Goal: Check status: Check status

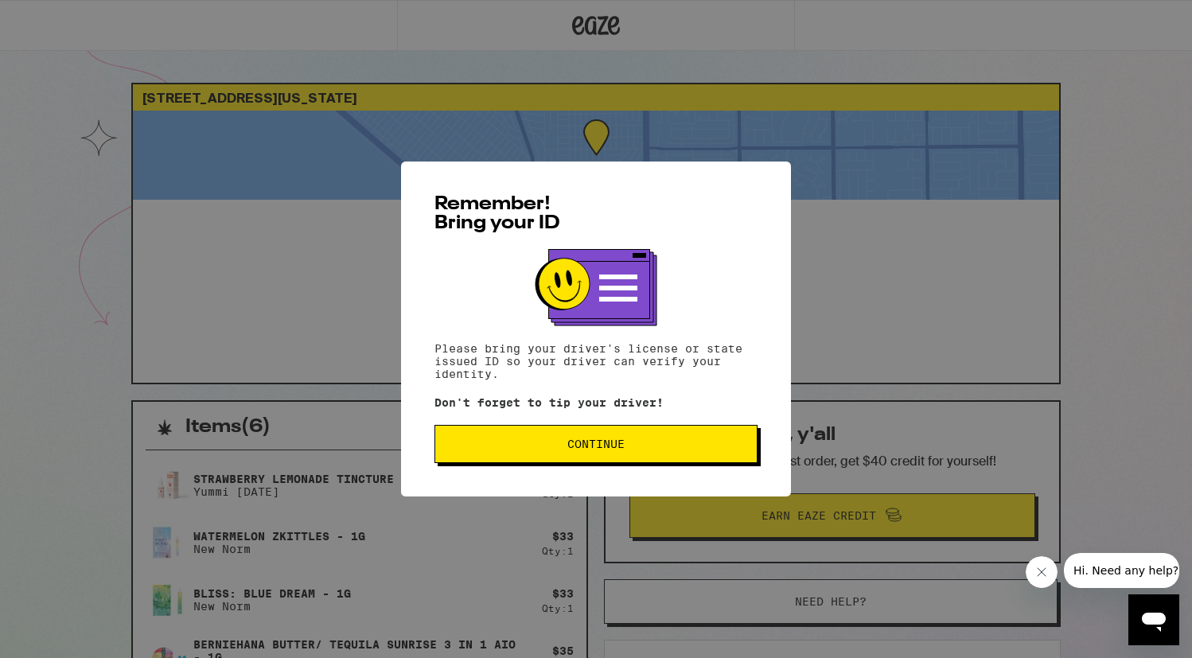
click at [686, 439] on button "Continue" at bounding box center [596, 444] width 323 height 38
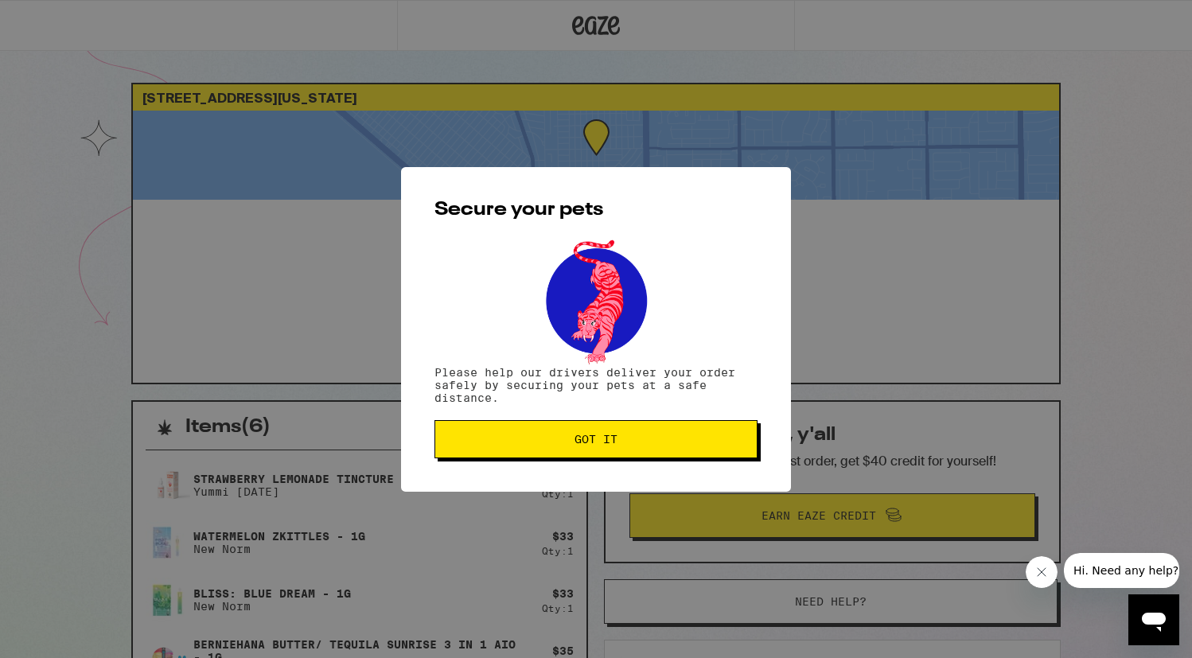
click at [686, 439] on span "Got it" at bounding box center [596, 439] width 296 height 11
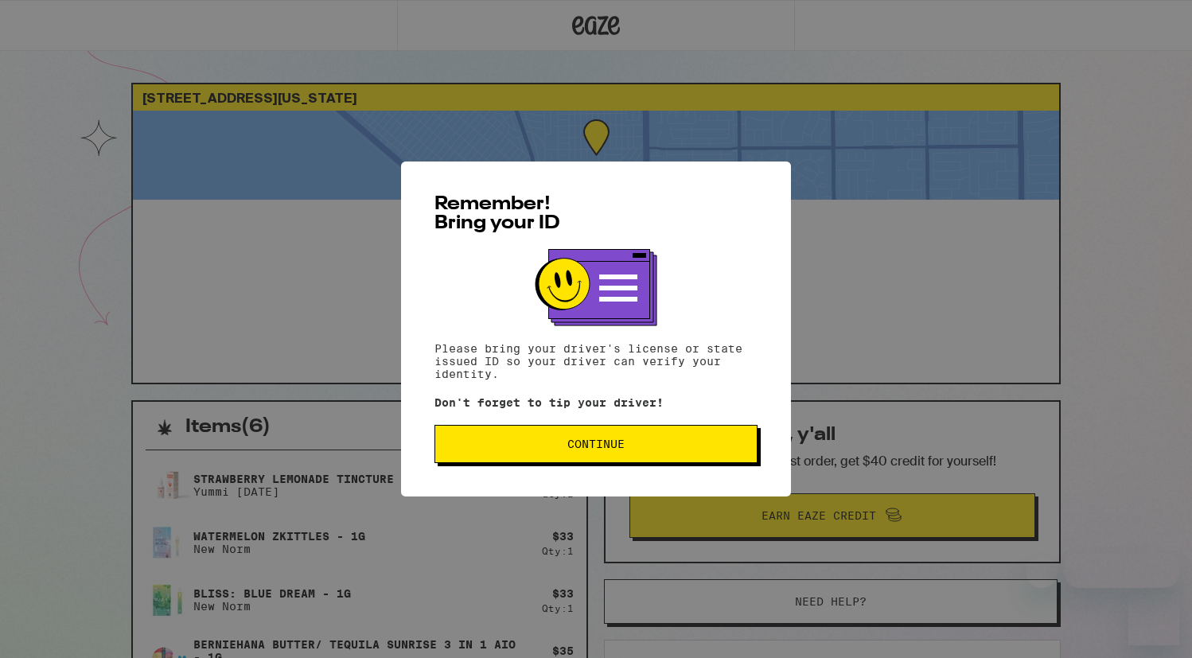
click at [508, 460] on button "Continue" at bounding box center [596, 444] width 323 height 38
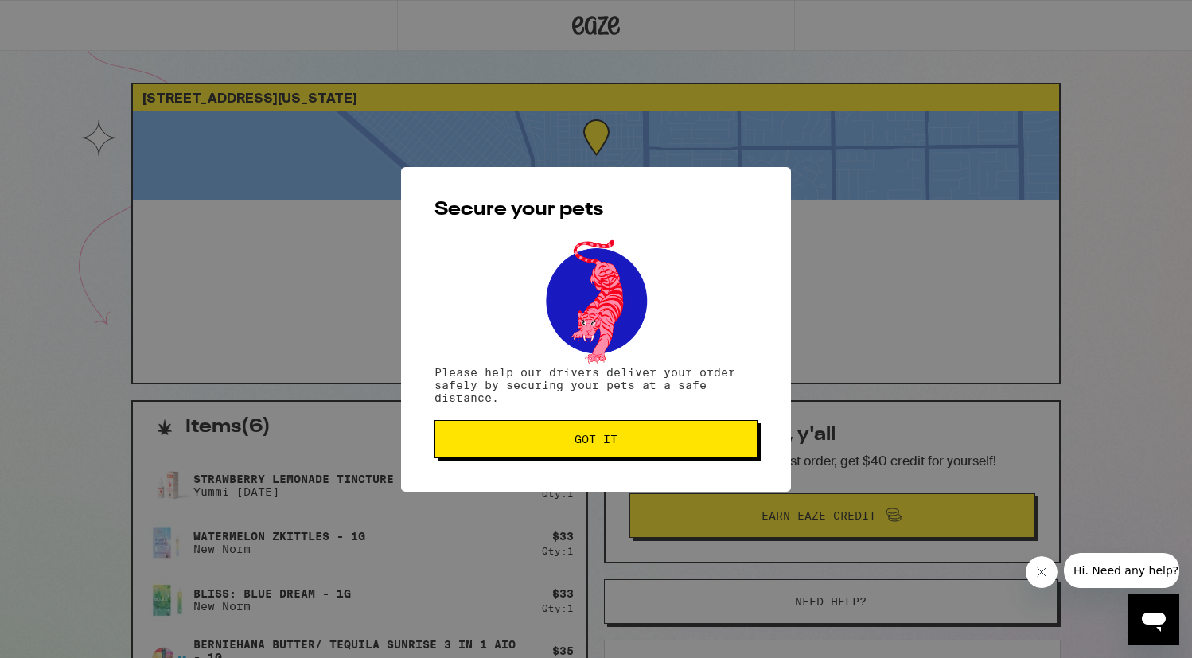
click at [508, 455] on button "Got it" at bounding box center [596, 439] width 323 height 38
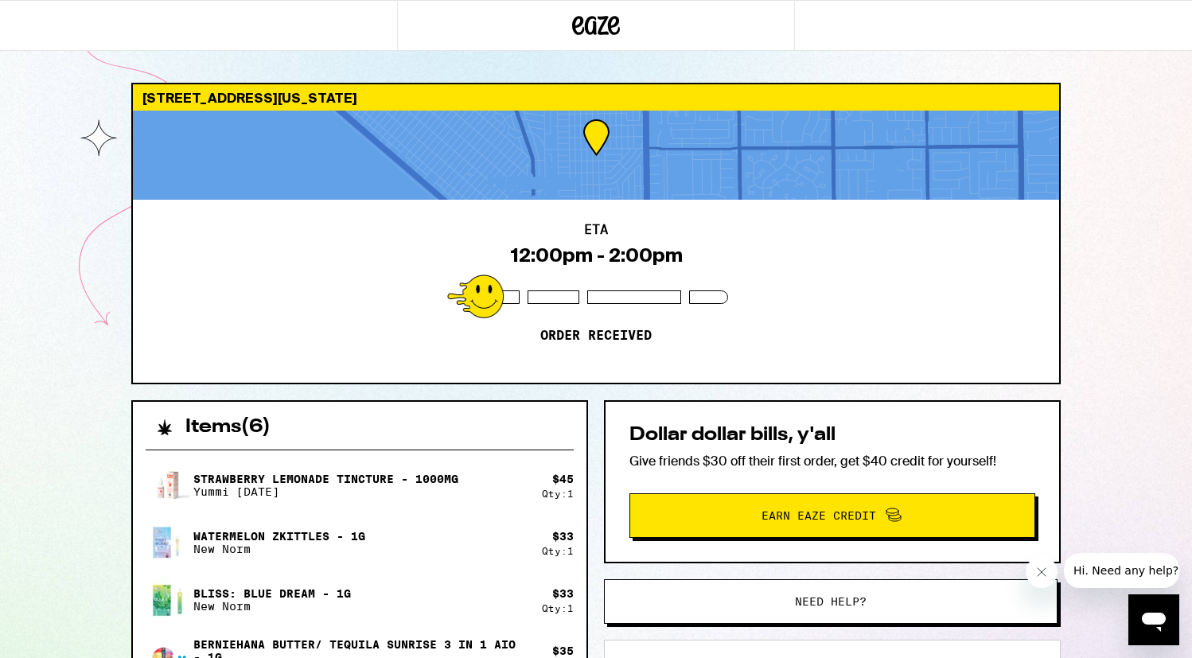
click at [1155, 617] on icon "Open messaging window" at bounding box center [1154, 622] width 24 height 19
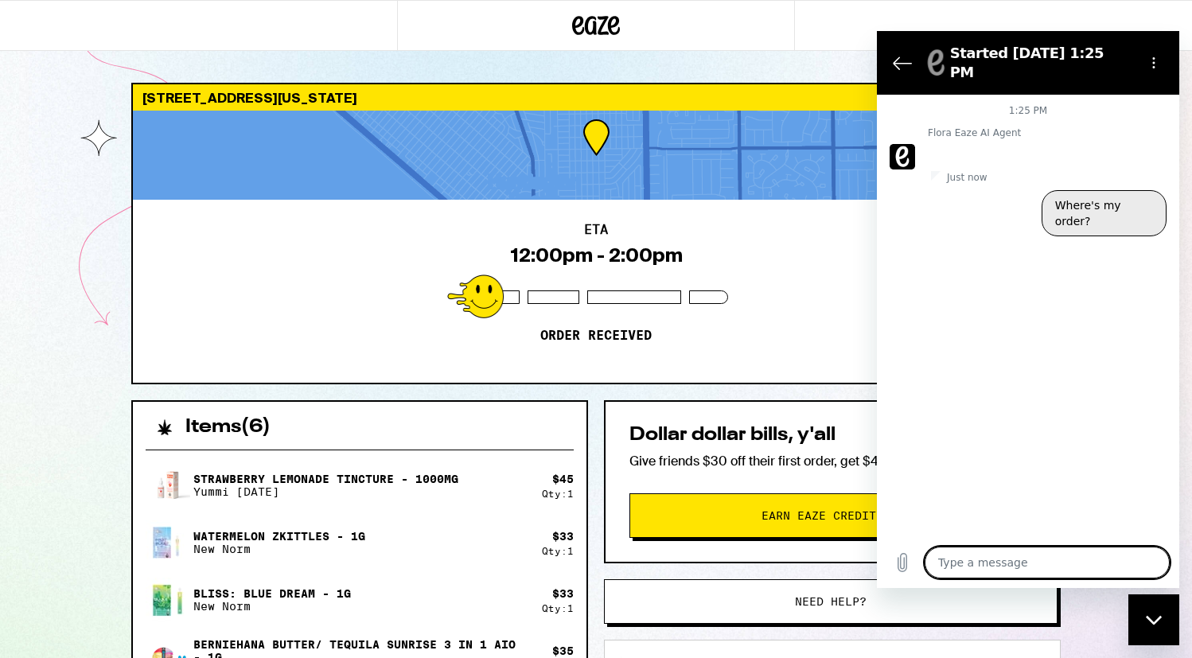
click at [1077, 195] on button "Where's my order?" at bounding box center [1104, 213] width 125 height 46
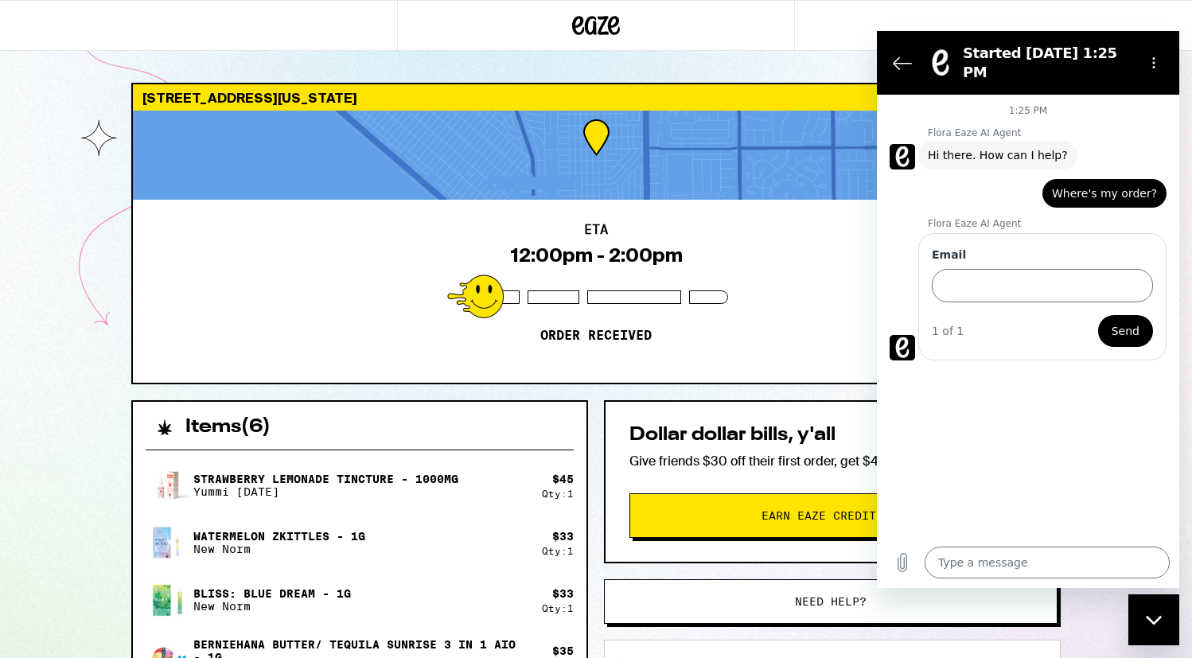
click at [403, 419] on div "Items ( 6 )" at bounding box center [360, 419] width 454 height 35
click at [1144, 622] on div "Close messaging window" at bounding box center [1154, 620] width 48 height 48
type textarea "x"
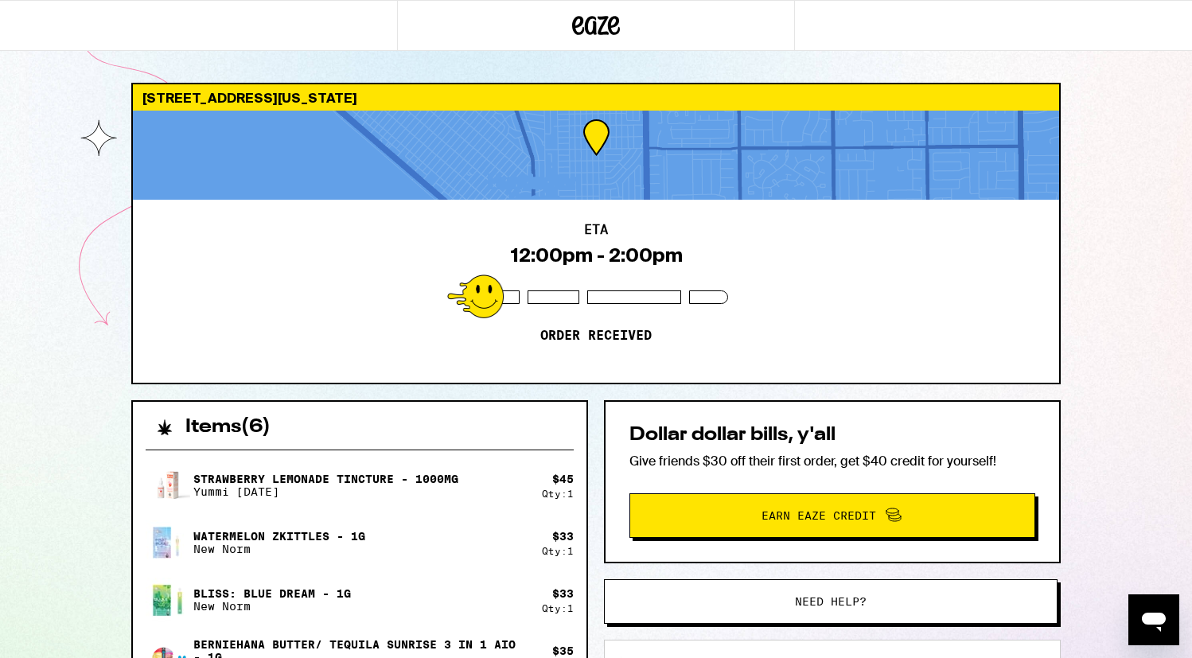
click at [985, 438] on h2 "Dollar dollar bills, y'all" at bounding box center [833, 435] width 406 height 19
click at [1146, 215] on div "[STREET_ADDRESS][US_STATE] ETA 12:00pm - 2:00pm Order received Items ( 6 ) Stra…" at bounding box center [596, 518] width 1192 height 1036
drag, startPoint x: 1146, startPoint y: 215, endPoint x: 1122, endPoint y: 325, distance: 112.4
click at [1122, 325] on div "[STREET_ADDRESS][US_STATE] ETA 12:00pm - 2:00pm Order received Items ( 6 ) Stra…" at bounding box center [596, 518] width 1192 height 1036
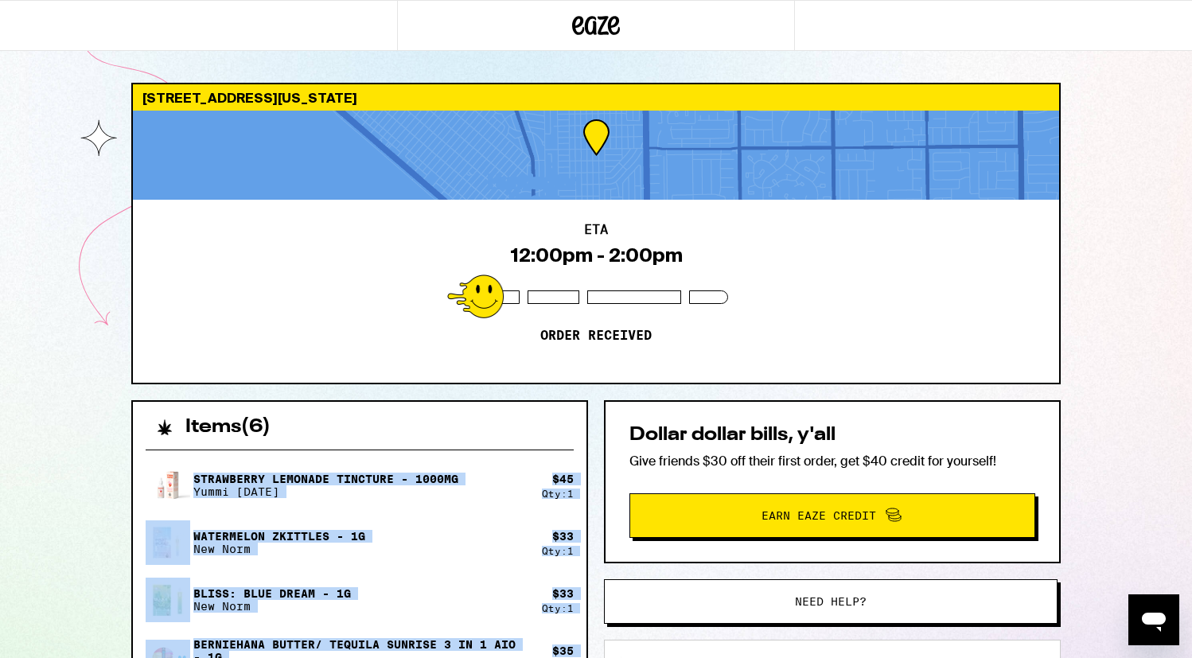
drag, startPoint x: 349, startPoint y: 470, endPoint x: 560, endPoint y: 662, distance: 285.7
click at [560, 657] on div "Strawberry Lemonade Tincture - 1000mg Yummi Karma $ 45 Qty: 1 Watermelon Zkittl…" at bounding box center [360, 628] width 428 height 331
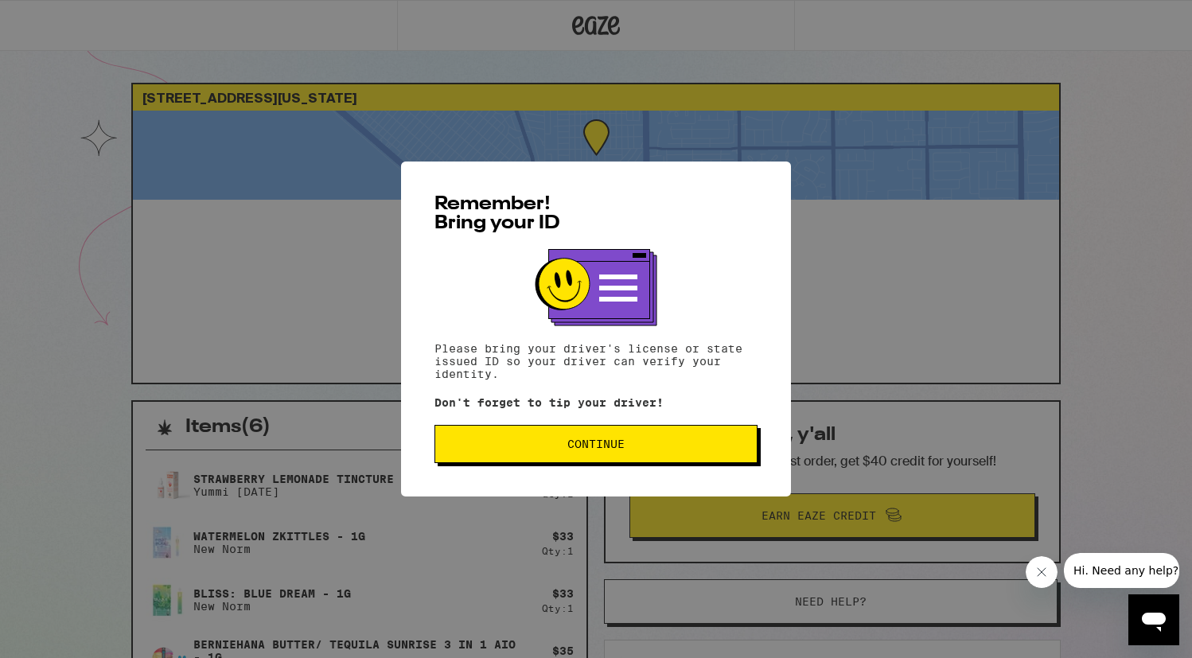
click at [470, 457] on button "Continue" at bounding box center [596, 444] width 323 height 38
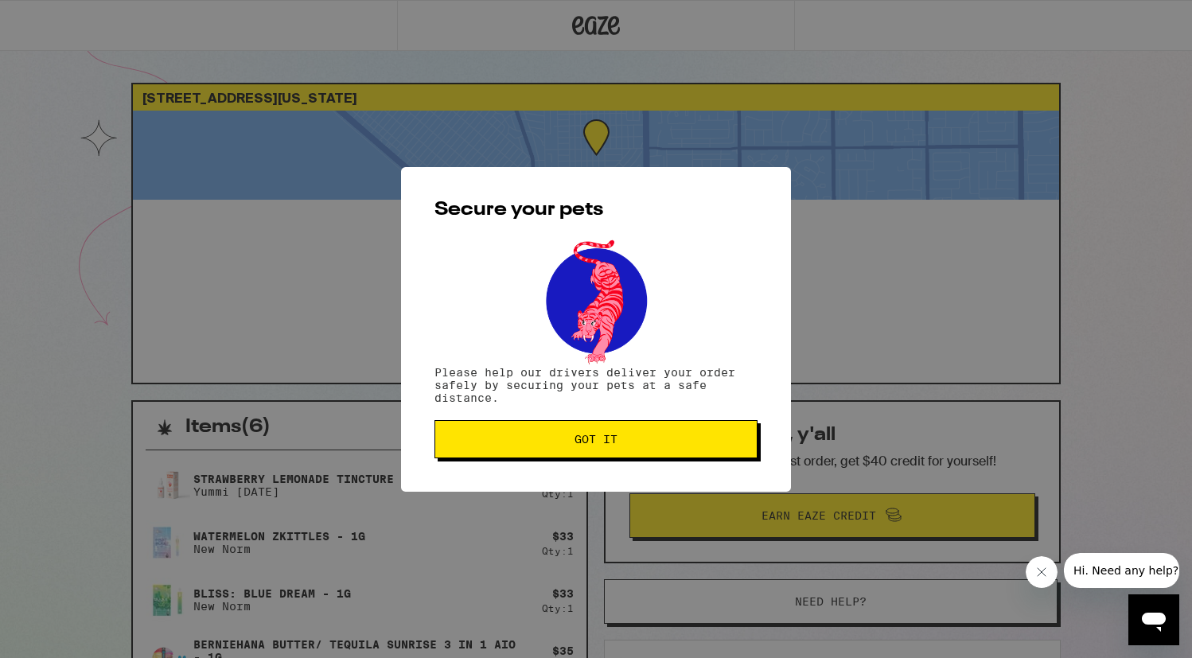
click at [470, 457] on button "Got it" at bounding box center [596, 439] width 323 height 38
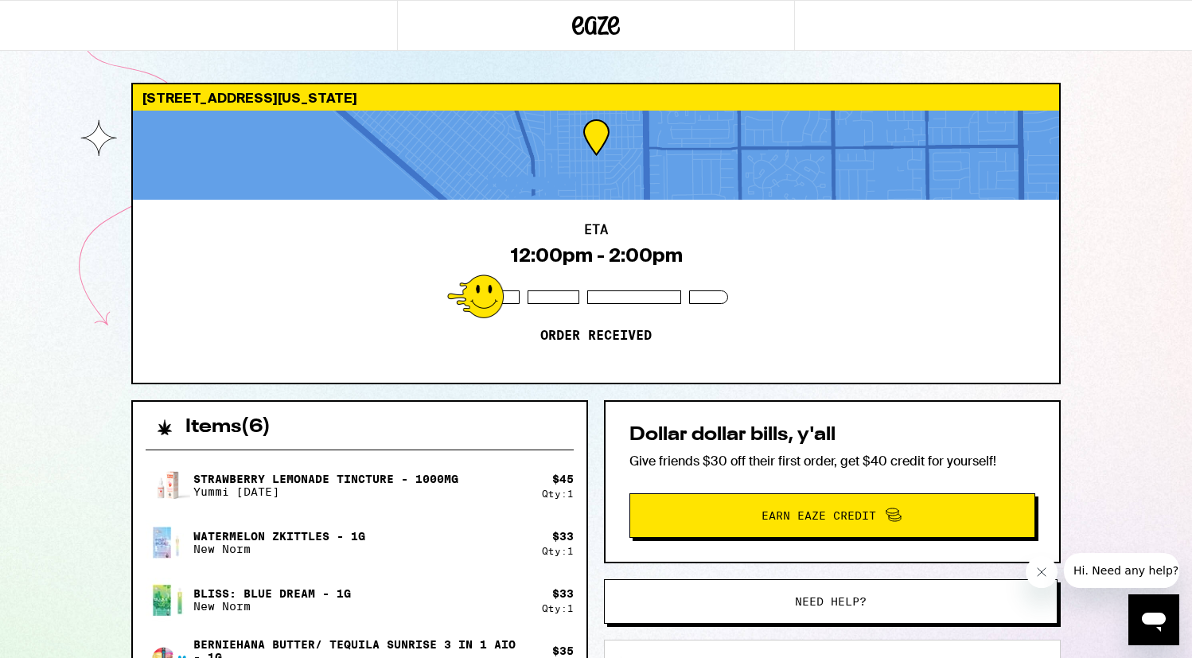
click at [599, 29] on icon at bounding box center [596, 25] width 48 height 29
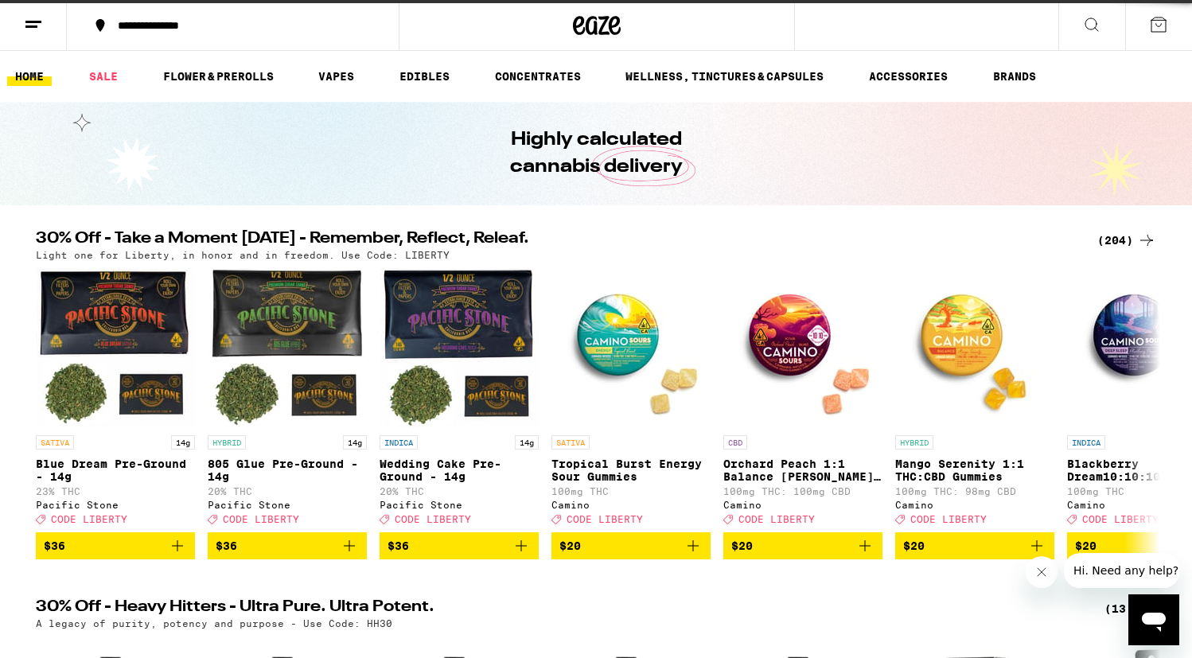
click at [13, 21] on button at bounding box center [33, 26] width 67 height 50
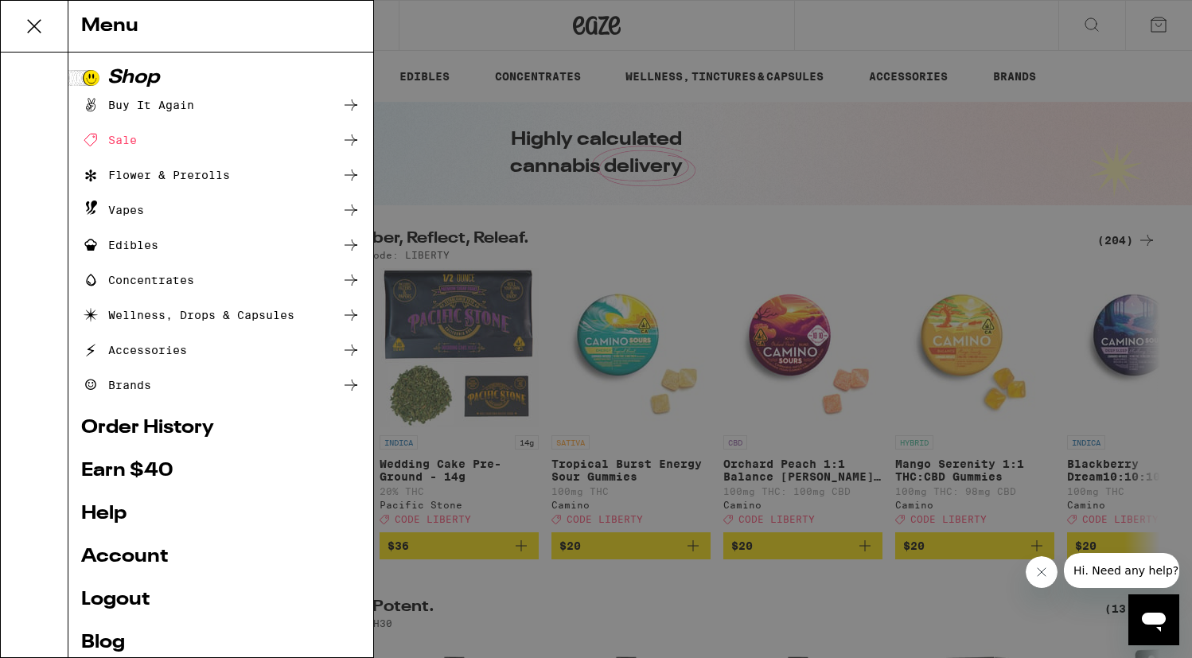
click at [120, 552] on link "Account" at bounding box center [220, 557] width 279 height 19
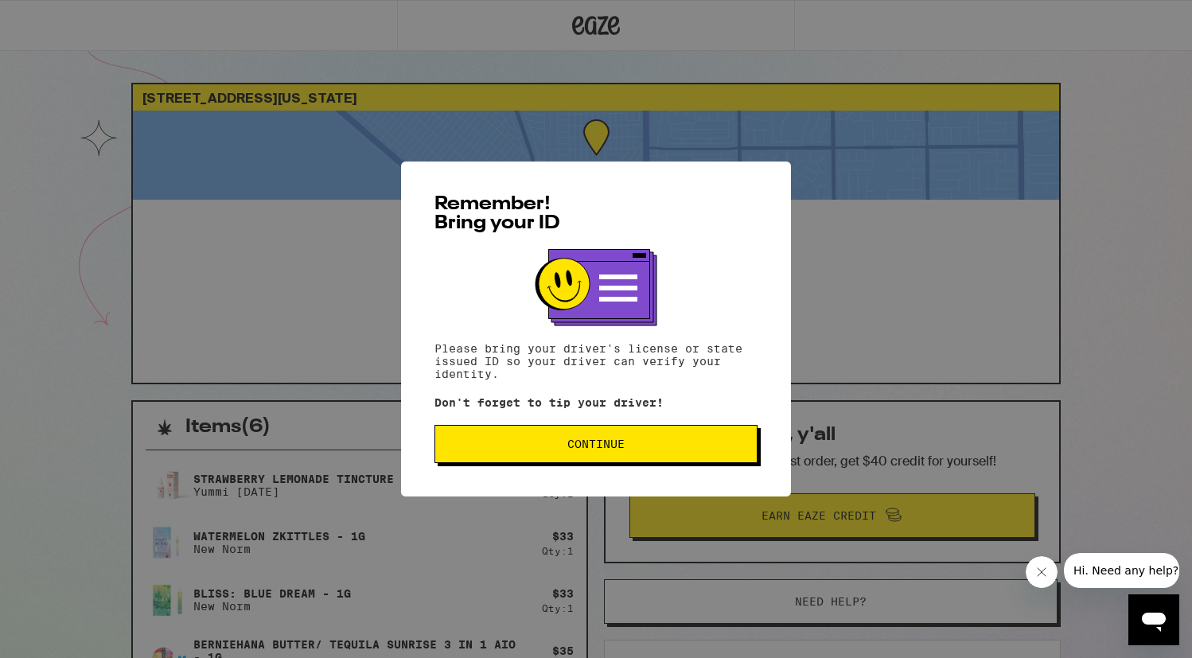
click at [479, 441] on button "Continue" at bounding box center [596, 444] width 323 height 38
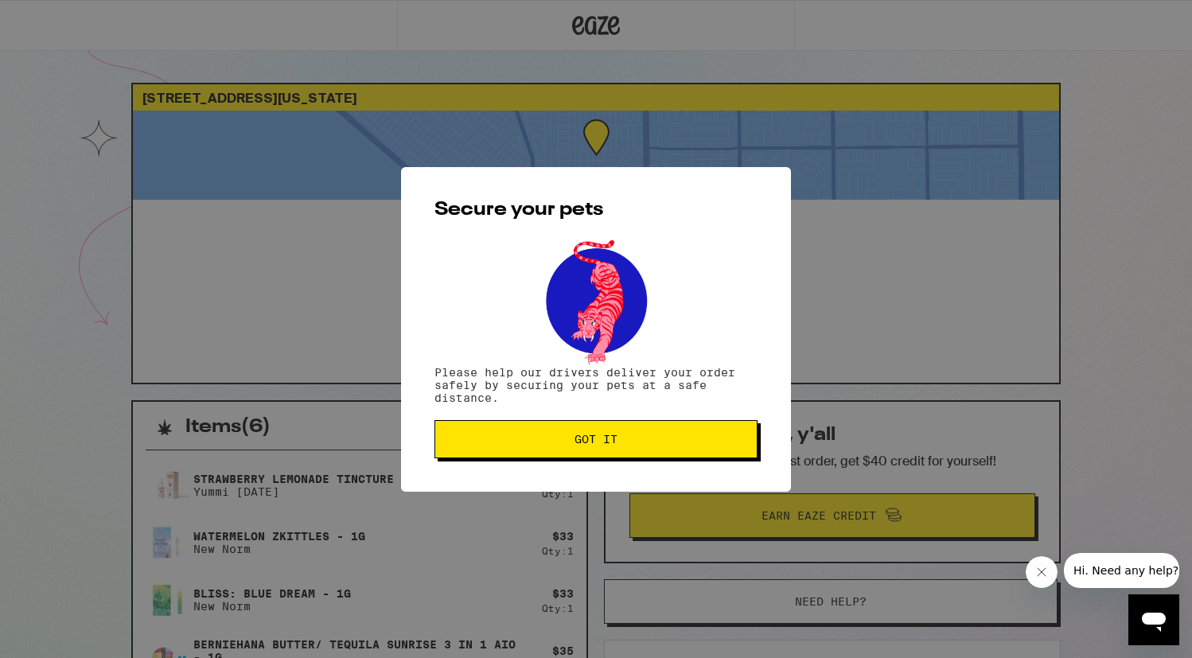
click at [474, 445] on span "Got it" at bounding box center [596, 439] width 296 height 11
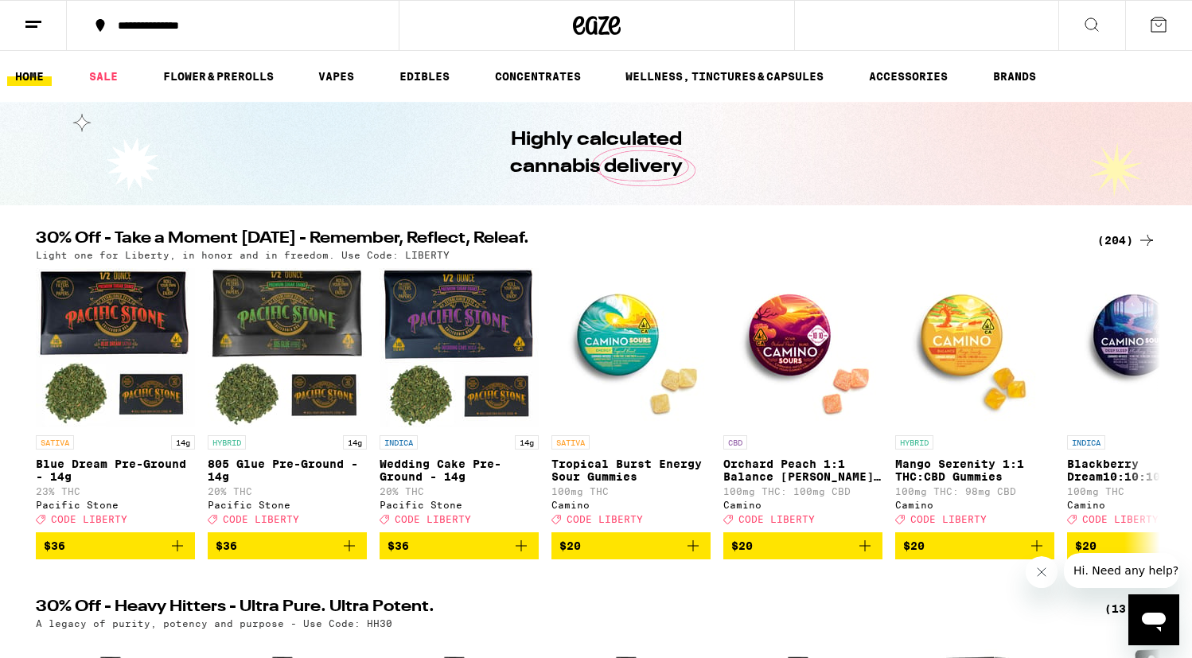
click at [28, 23] on icon at bounding box center [33, 24] width 19 height 19
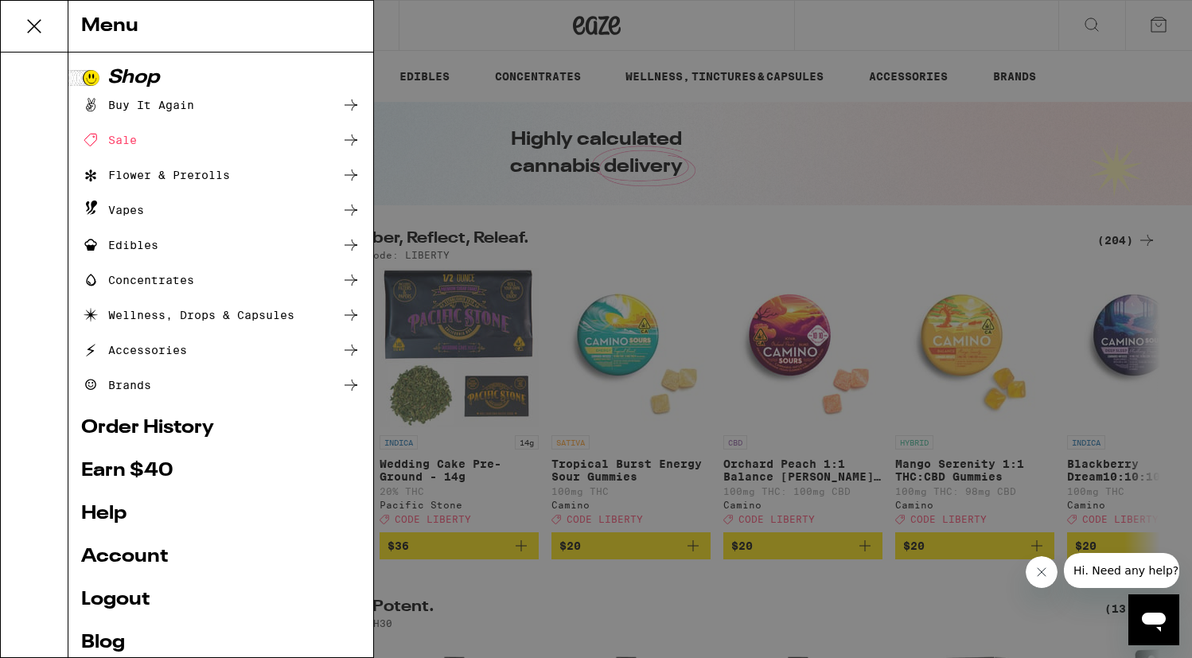
scroll to position [74, 0]
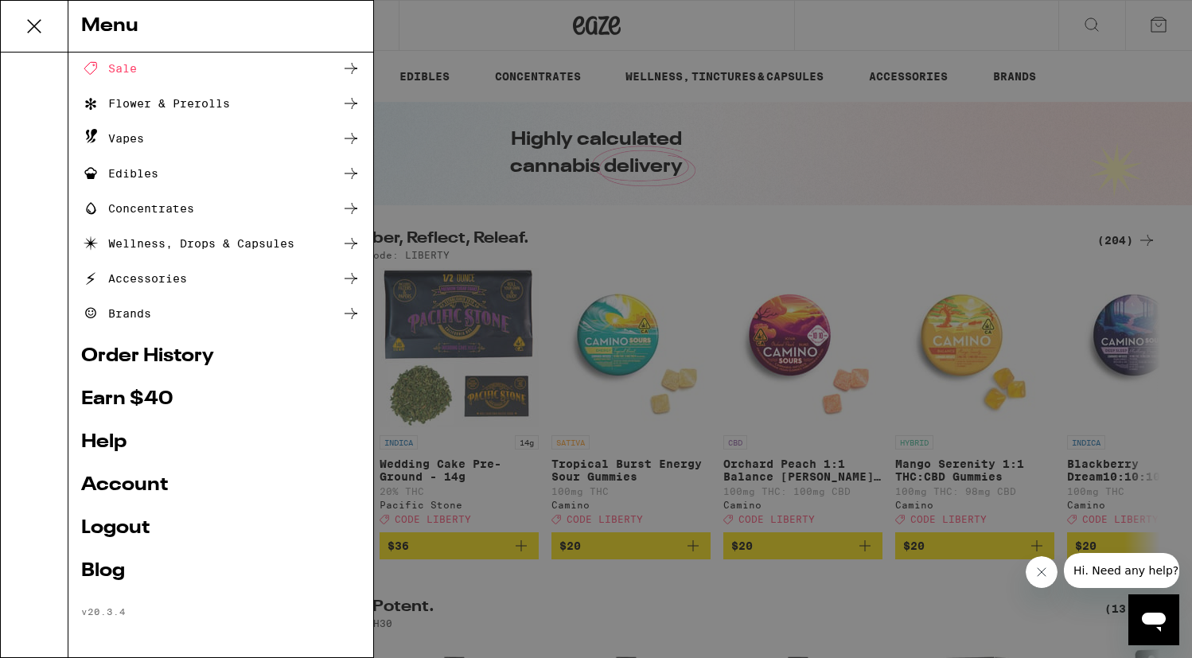
click at [172, 358] on link "Order History" at bounding box center [220, 356] width 279 height 19
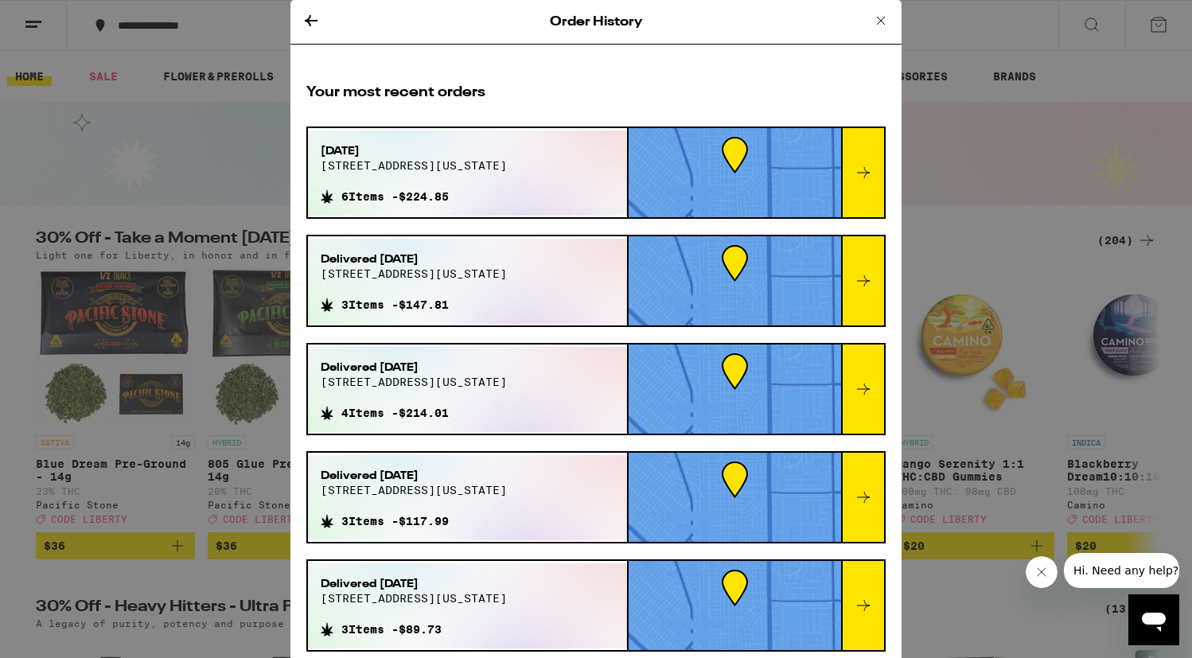
click at [477, 143] on div "[DATE] [STREET_ADDRESS][US_STATE] 6 Items - $224.85" at bounding box center [414, 173] width 212 height 85
click at [374, 162] on span "[STREET_ADDRESS][US_STATE]" at bounding box center [414, 165] width 186 height 13
click at [860, 159] on div at bounding box center [862, 172] width 43 height 89
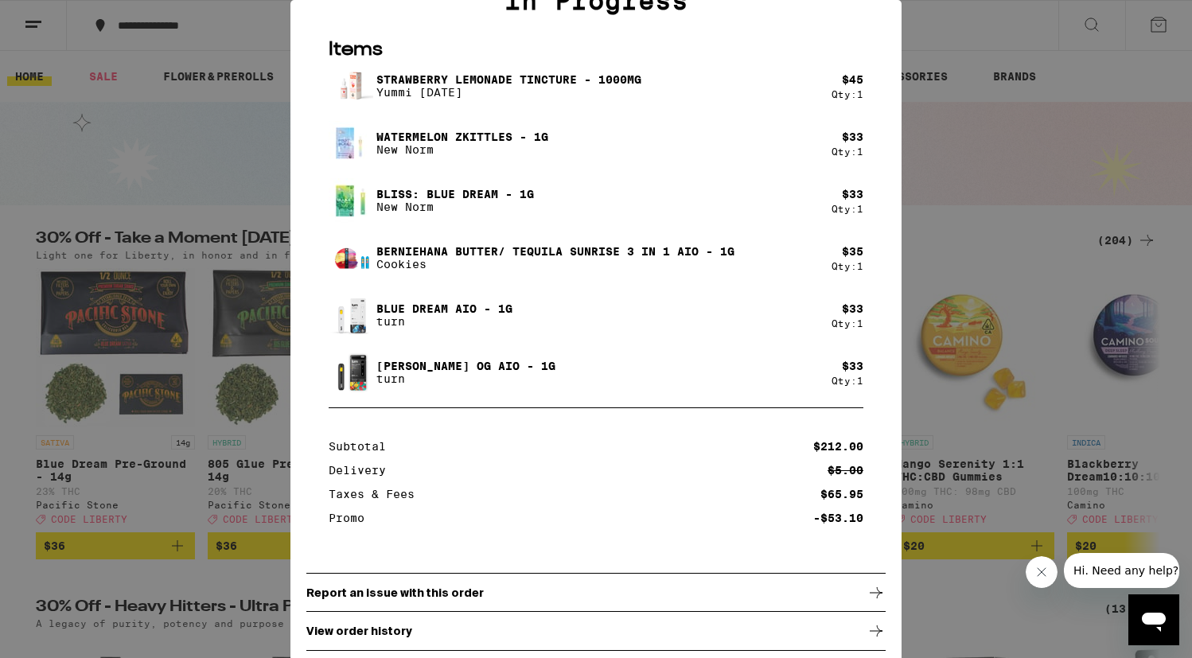
scroll to position [138, 0]
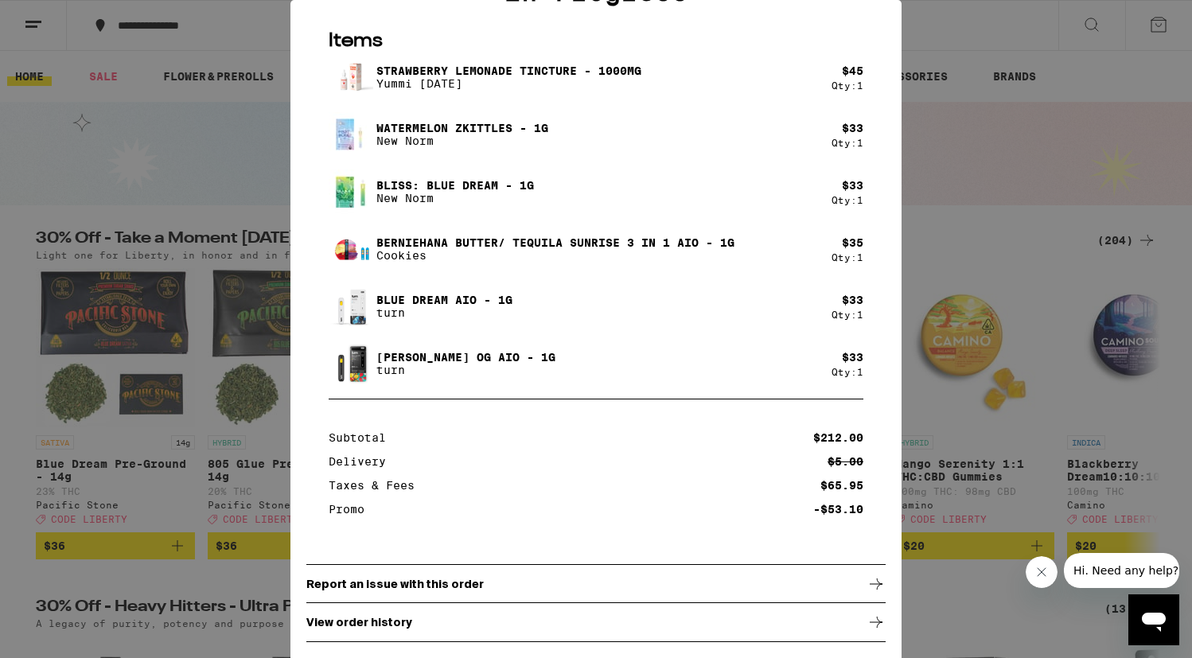
click at [469, 615] on div "View order history" at bounding box center [595, 623] width 579 height 40
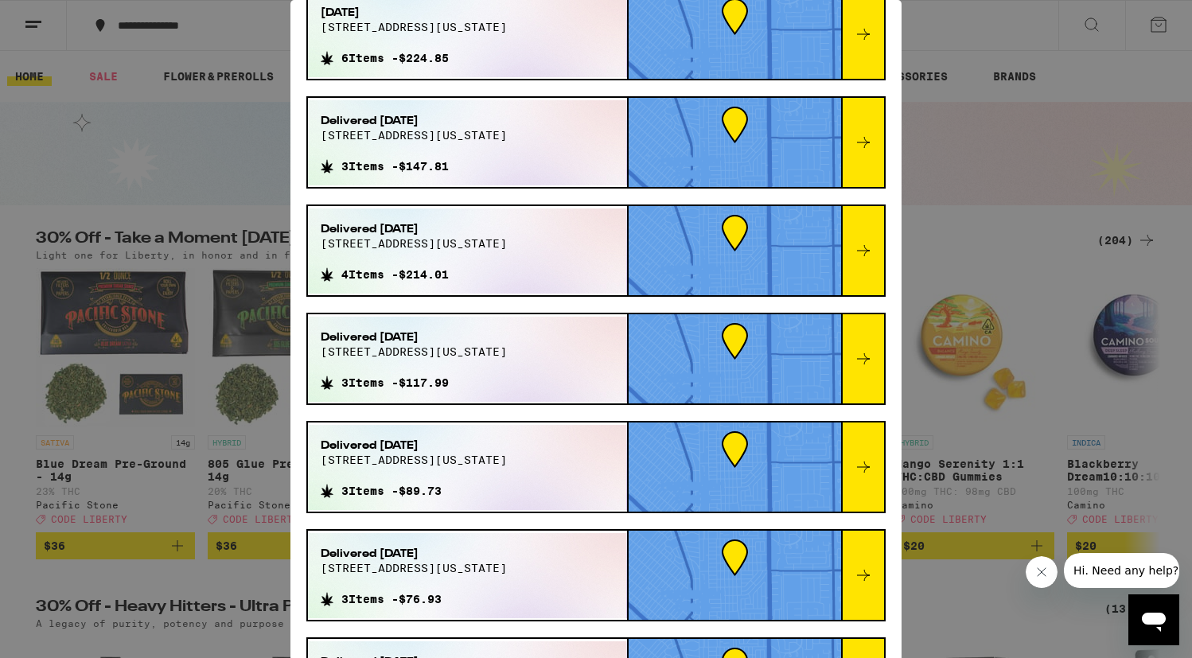
click at [937, 120] on div "Order History Your most recent orders [DATE] [STREET_ADDRESS][US_STATE] 6 Items…" at bounding box center [596, 329] width 1192 height 658
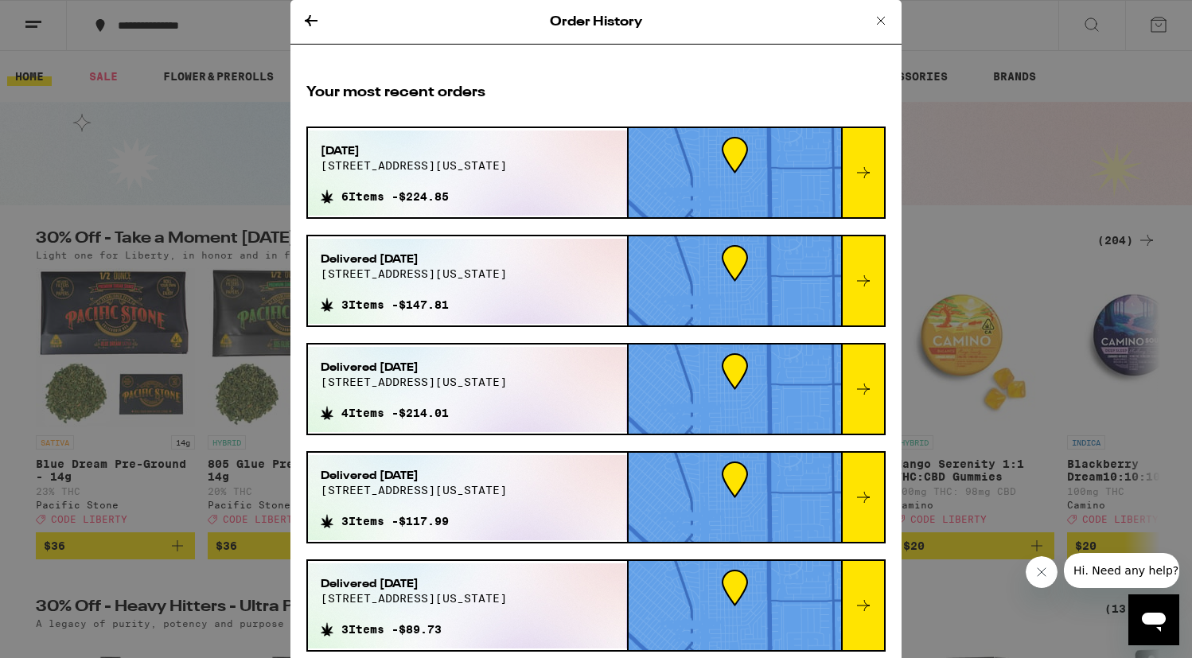
click at [313, 18] on icon at bounding box center [311, 20] width 19 height 19
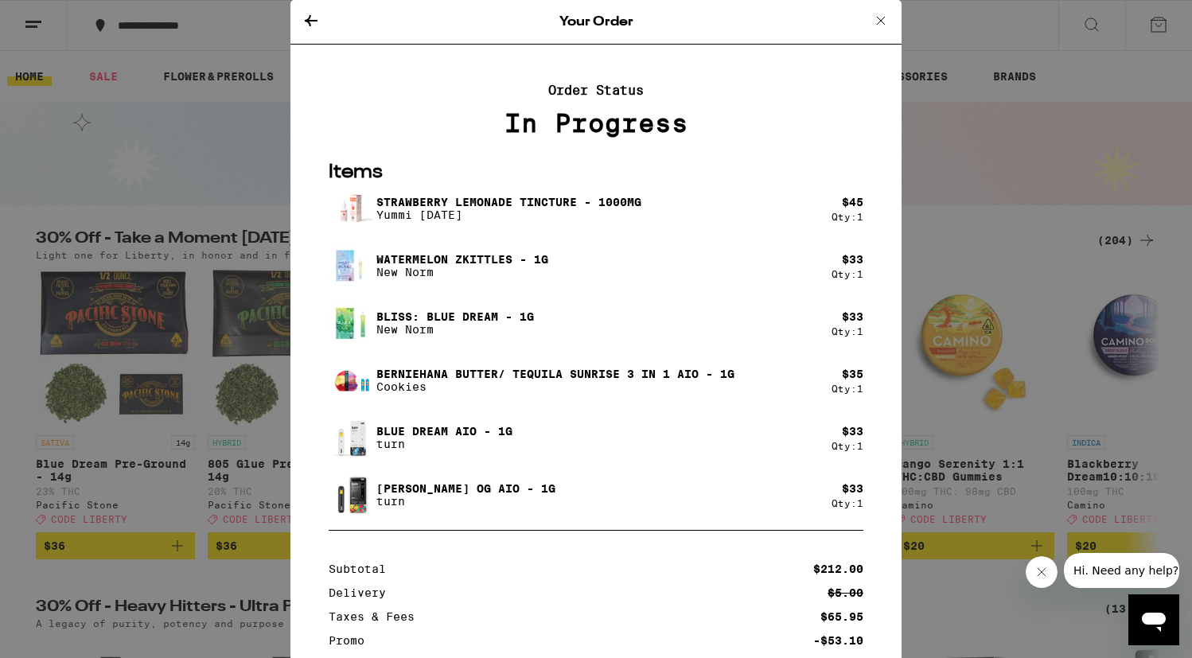
click at [310, 17] on icon at bounding box center [311, 20] width 13 height 11
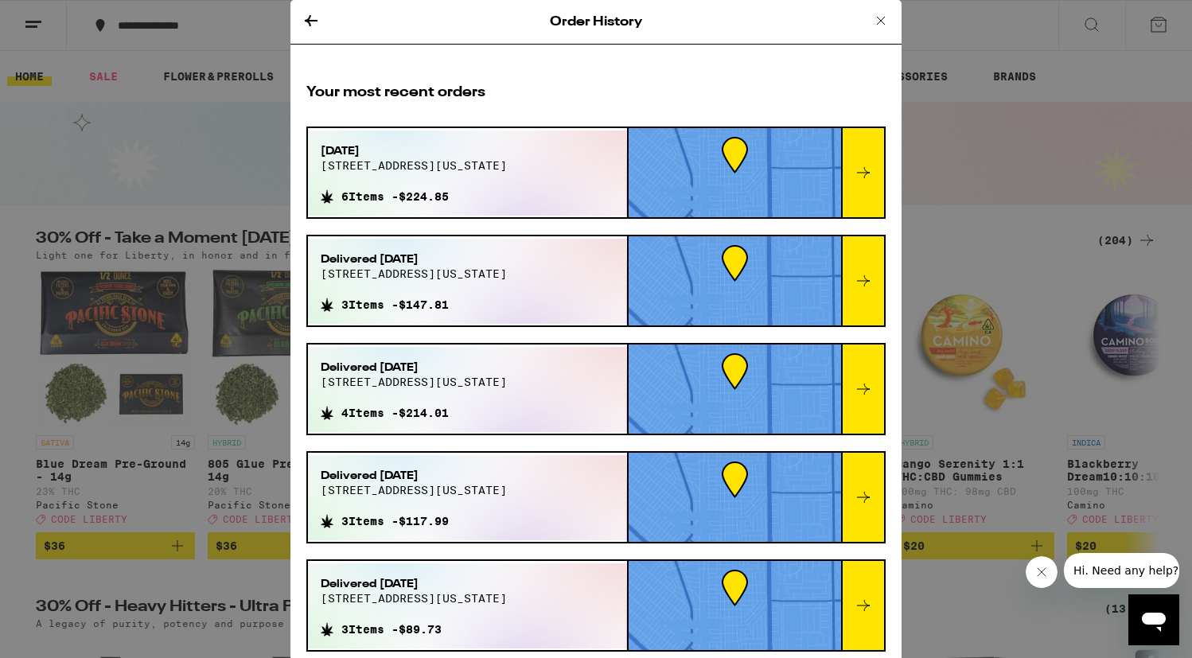
click at [310, 18] on icon at bounding box center [311, 20] width 13 height 11
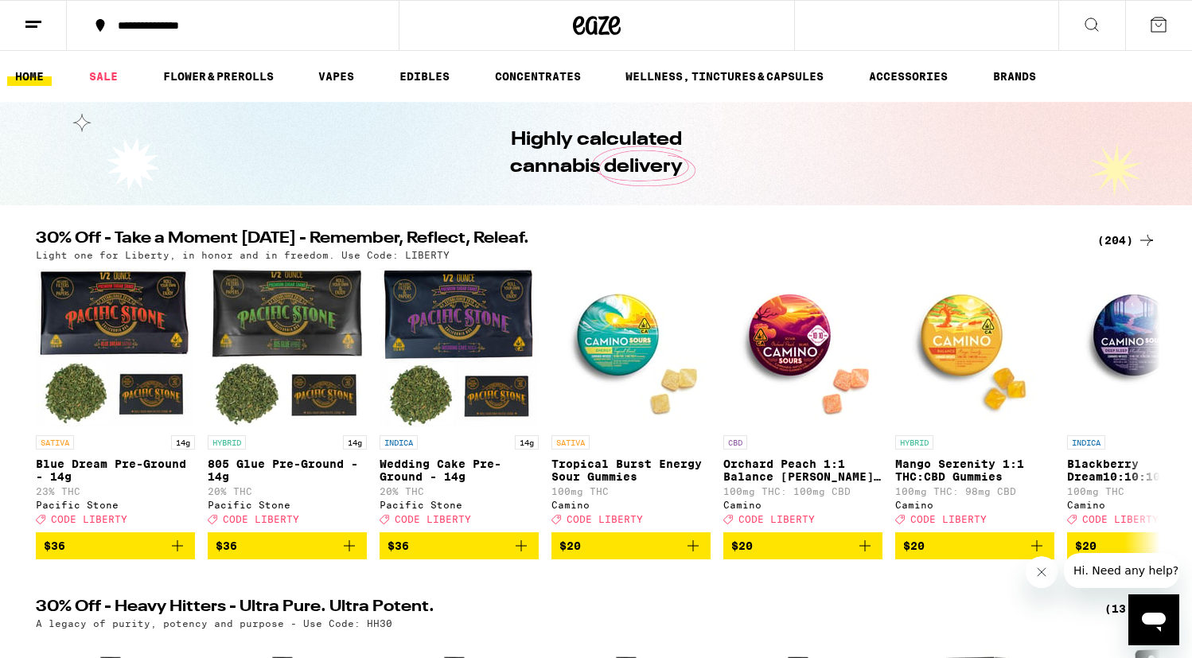
click at [30, 31] on icon at bounding box center [33, 24] width 19 height 19
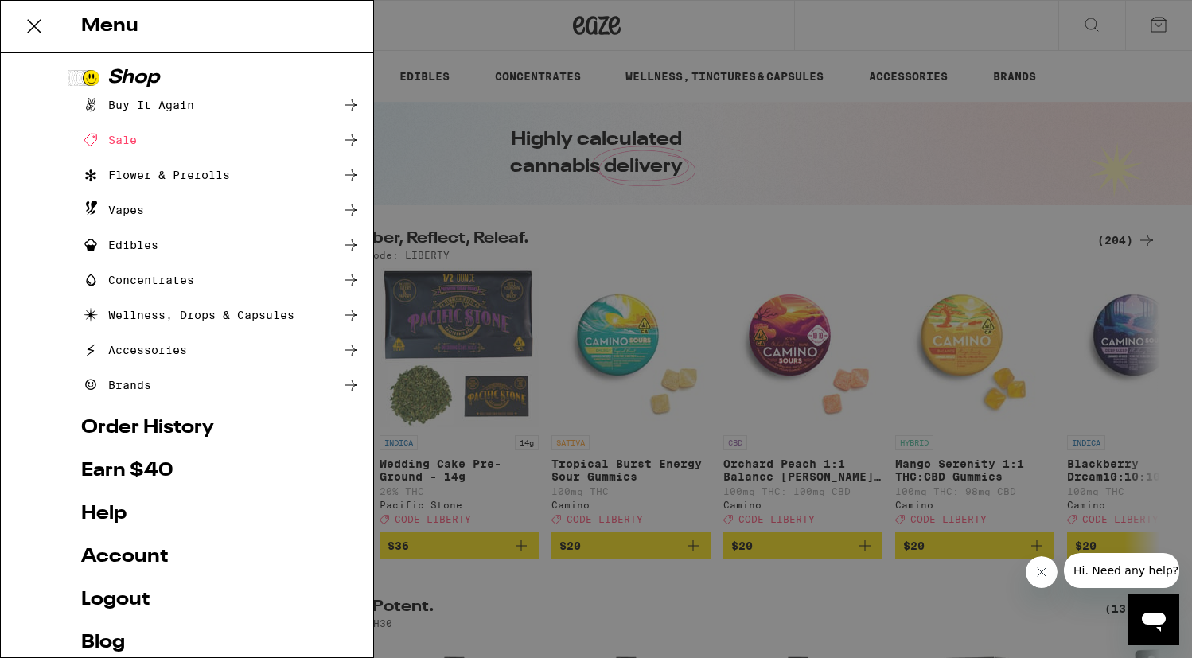
scroll to position [74, 0]
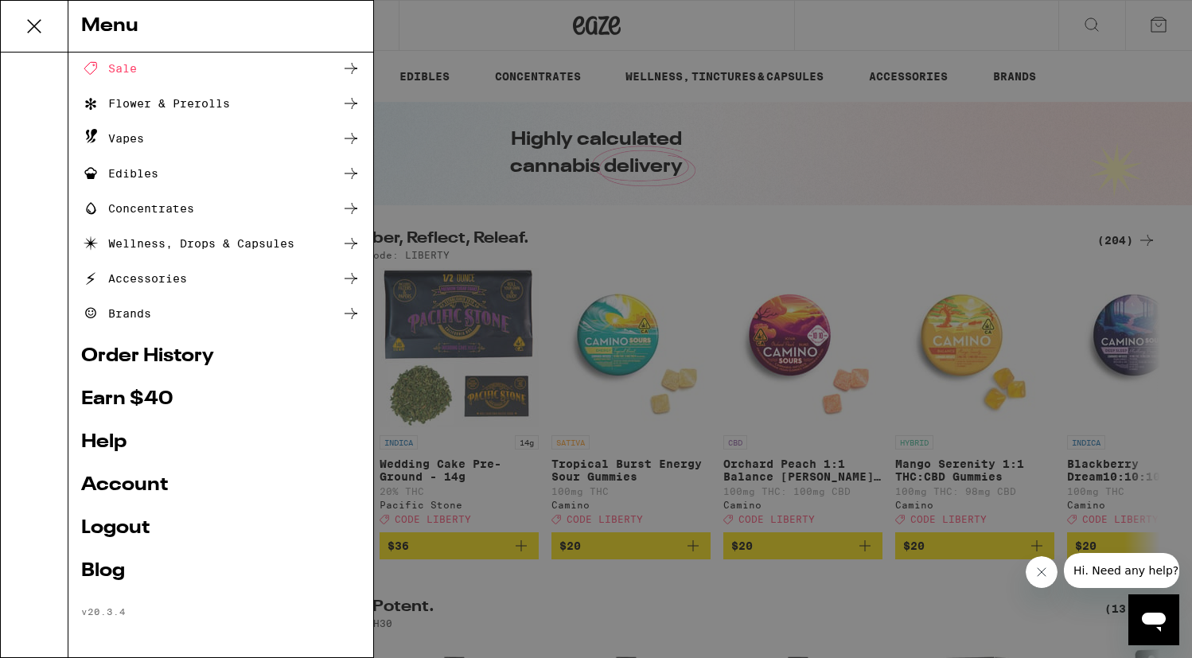
click at [126, 480] on link "Account" at bounding box center [220, 485] width 279 height 19
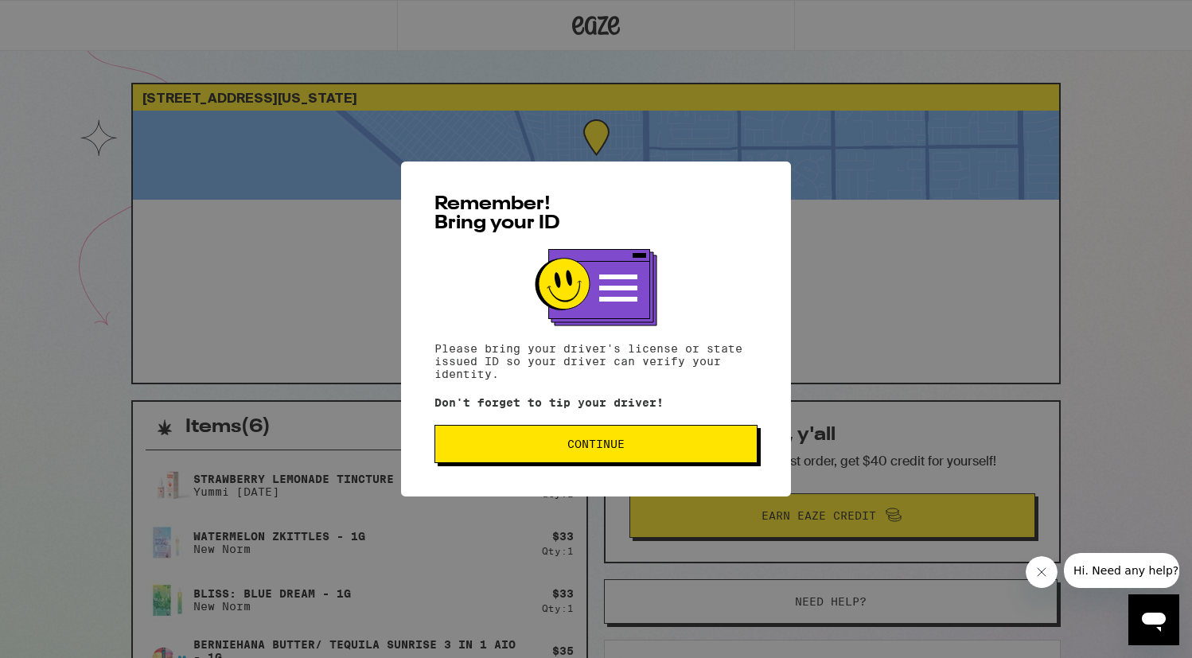
click at [491, 446] on span "Continue" at bounding box center [596, 444] width 296 height 11
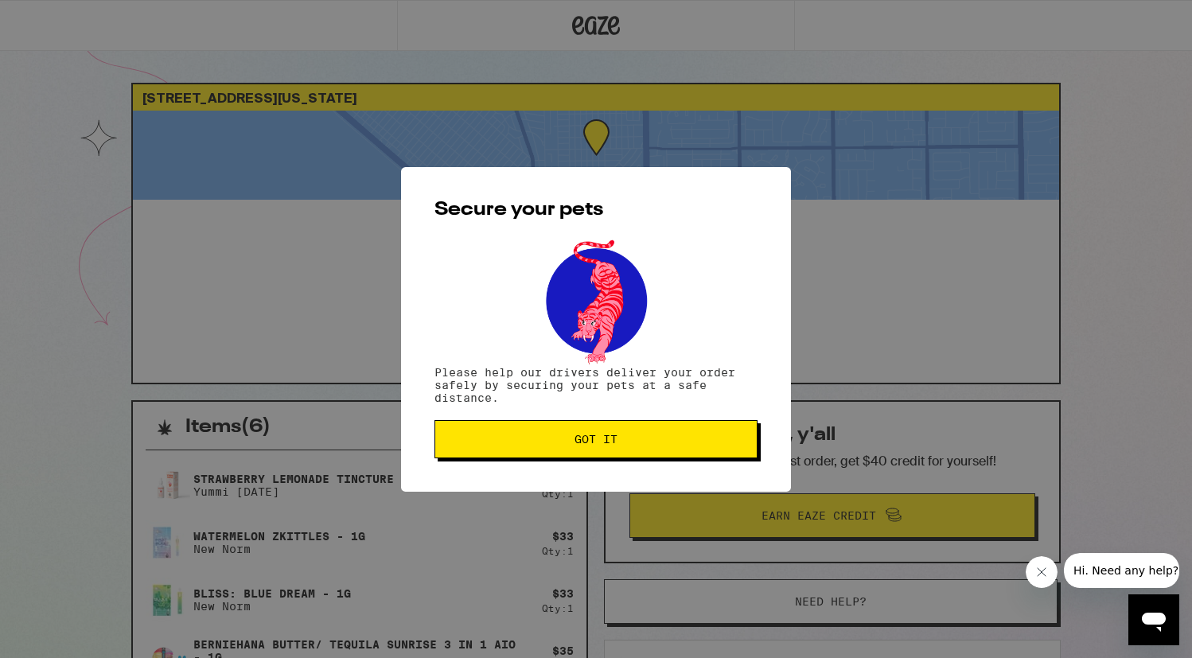
click at [491, 445] on span "Got it" at bounding box center [596, 439] width 296 height 11
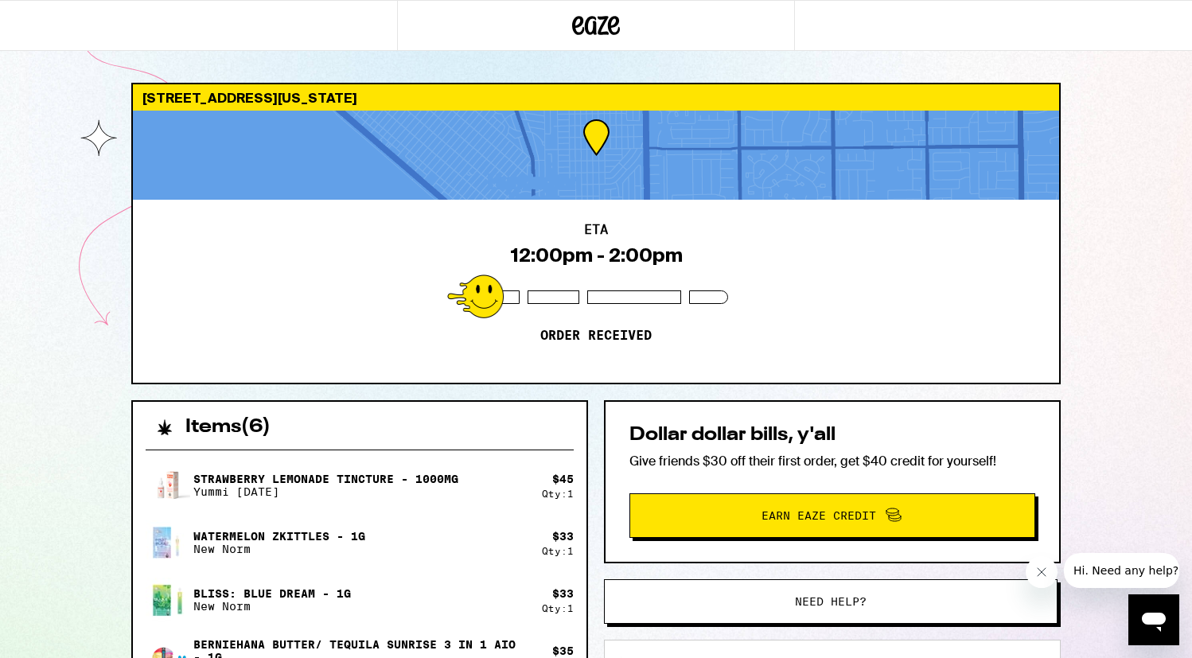
click at [1122, 577] on span "Hi. Need any help?" at bounding box center [1125, 570] width 105 height 13
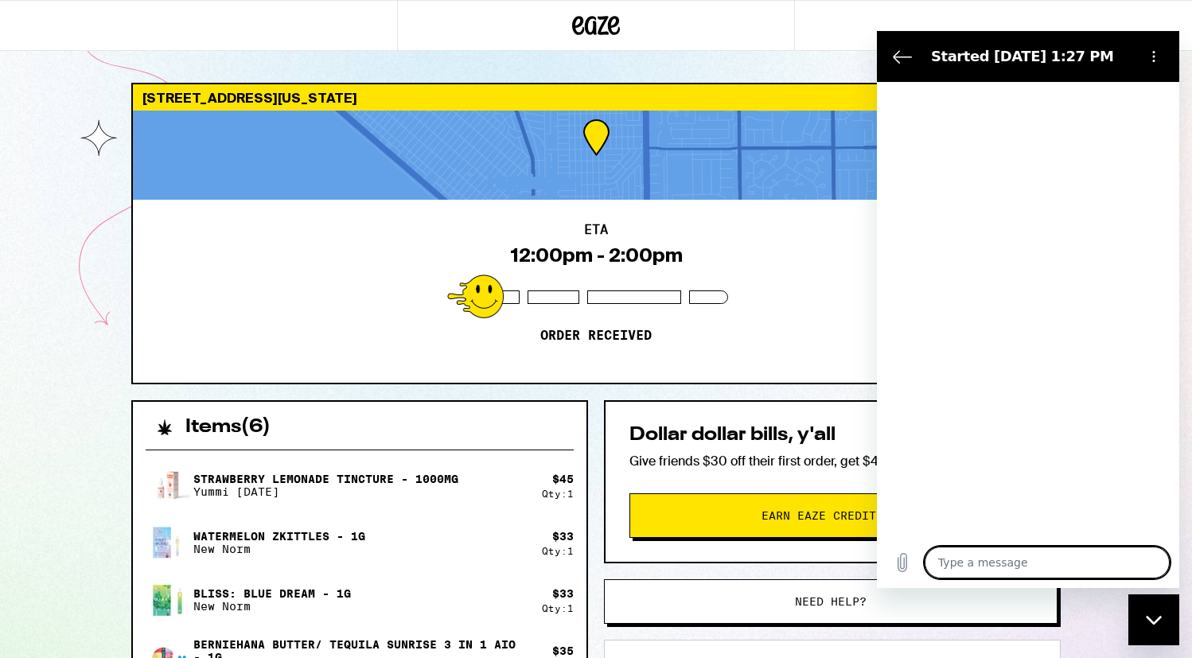
type textarea "x"
